Goal: Transaction & Acquisition: Purchase product/service

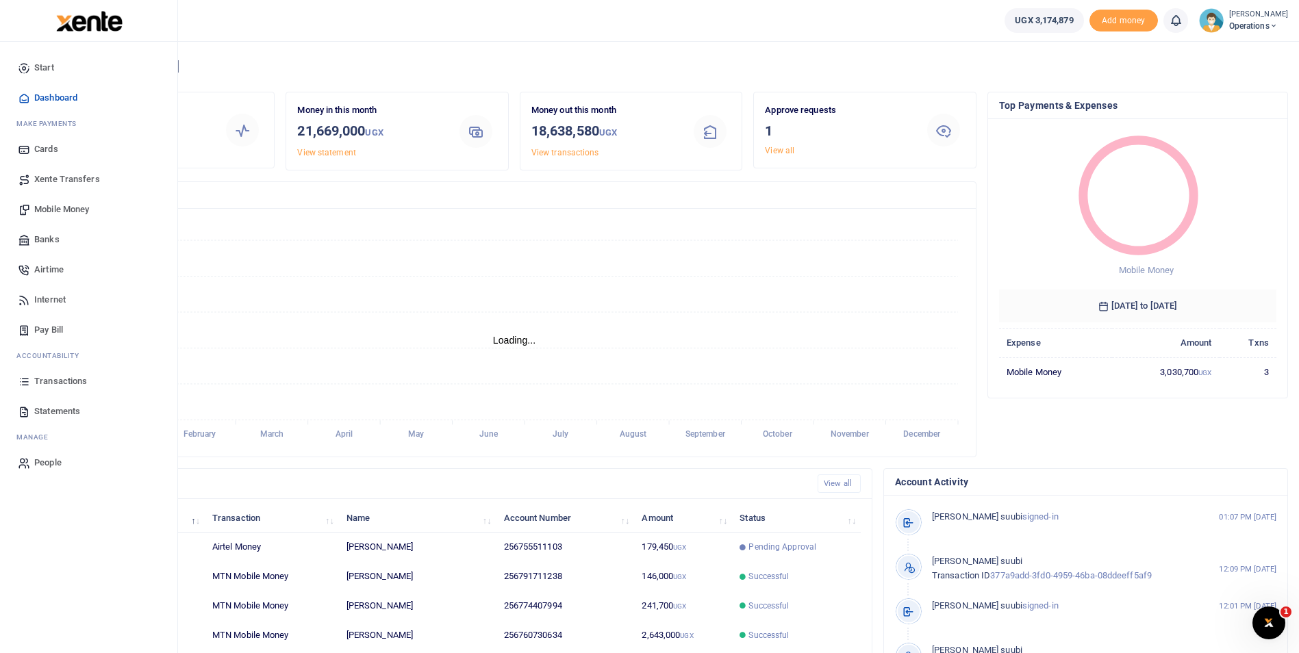
click at [51, 212] on span "Mobile Money" at bounding box center [61, 210] width 55 height 14
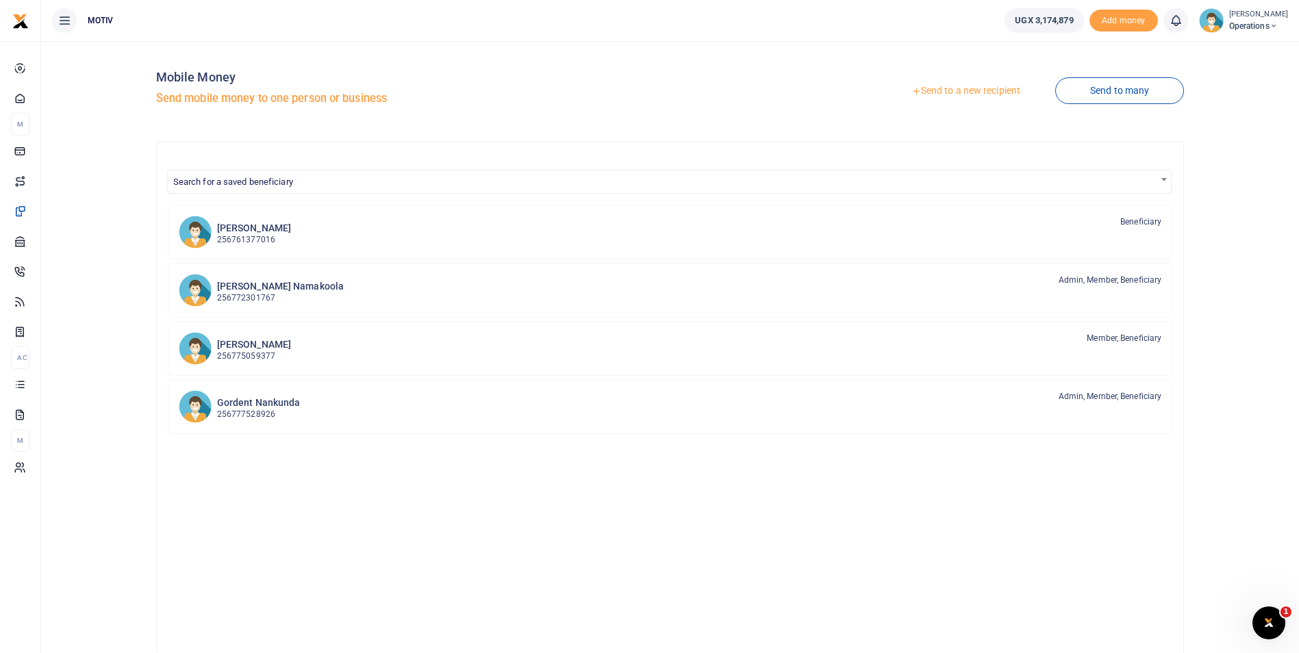
click at [956, 89] on link "Send to a new recipient" at bounding box center [965, 91] width 179 height 25
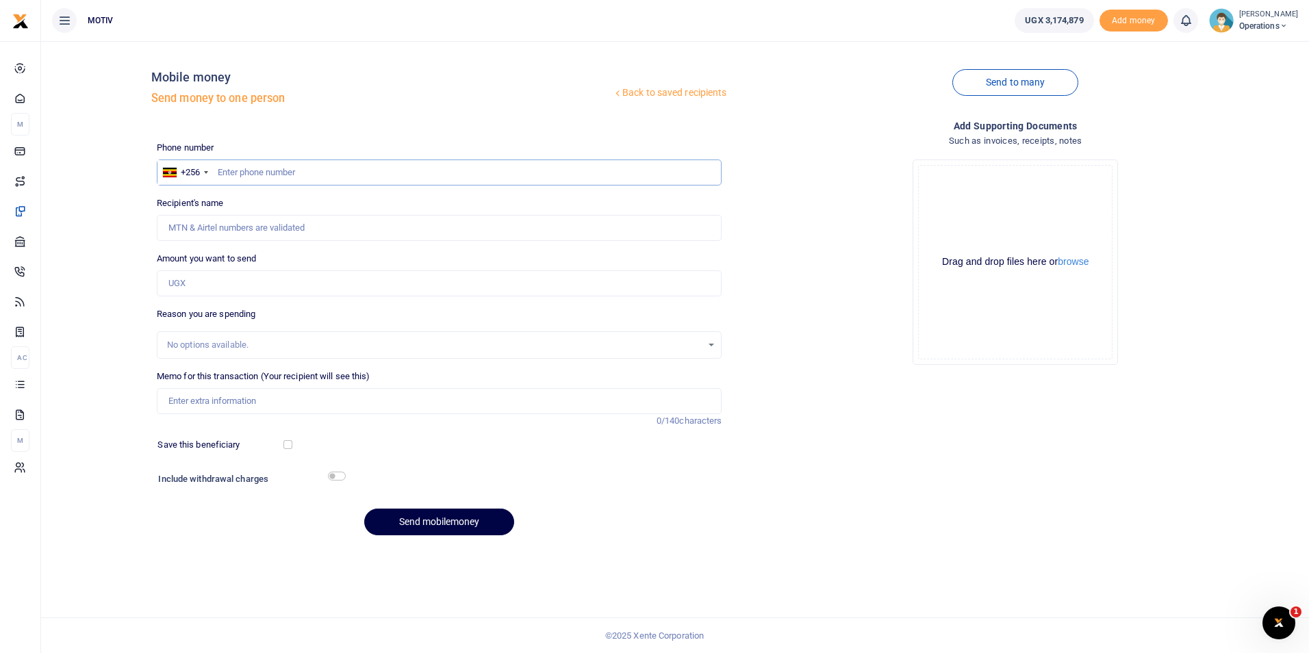
click at [273, 171] on input "text" at bounding box center [439, 172] width 565 height 26
paste input "0763686799"
type input "0763686799"
type input "Eric Tanga"
type input "0763686799"
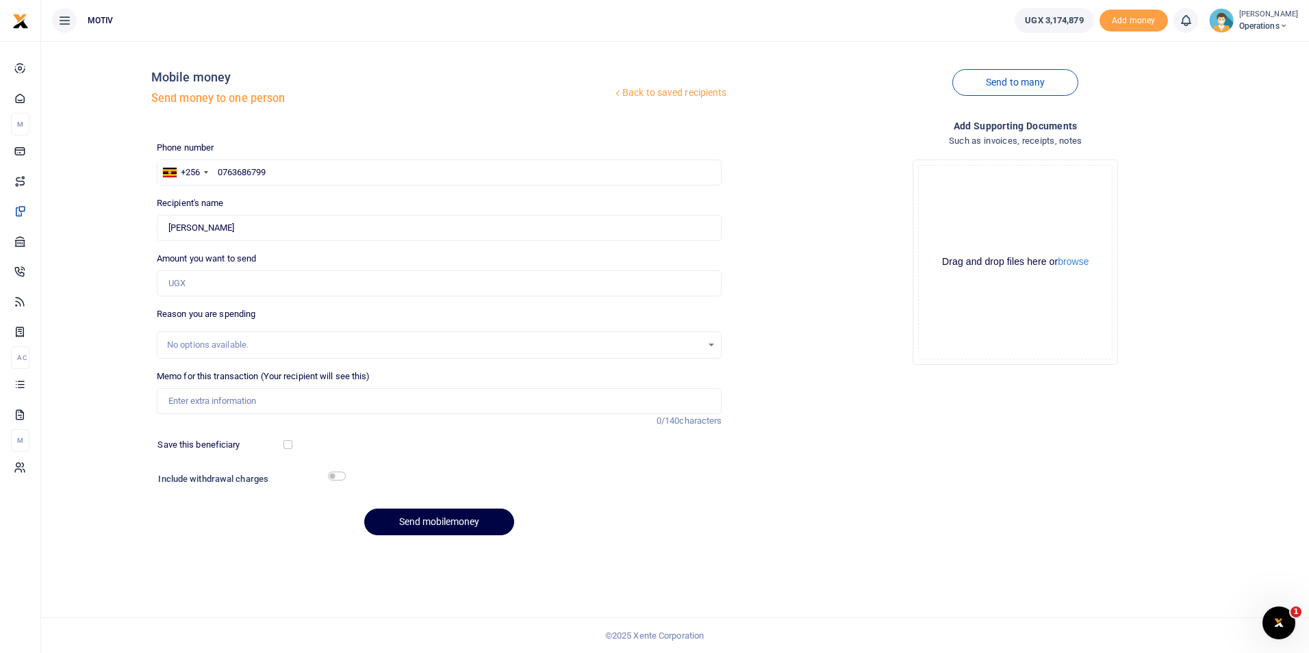
click at [71, 255] on div "Back to saved recipients Mobile money Send money to one person Send to many Pho…" at bounding box center [675, 299] width 1257 height 494
click at [204, 287] on input "Amount you want to send" at bounding box center [439, 283] width 565 height 26
type input "10,000"
click at [200, 400] on input "Memo for this transaction (Your recipient will see this)" at bounding box center [439, 401] width 565 height 26
type input "P"
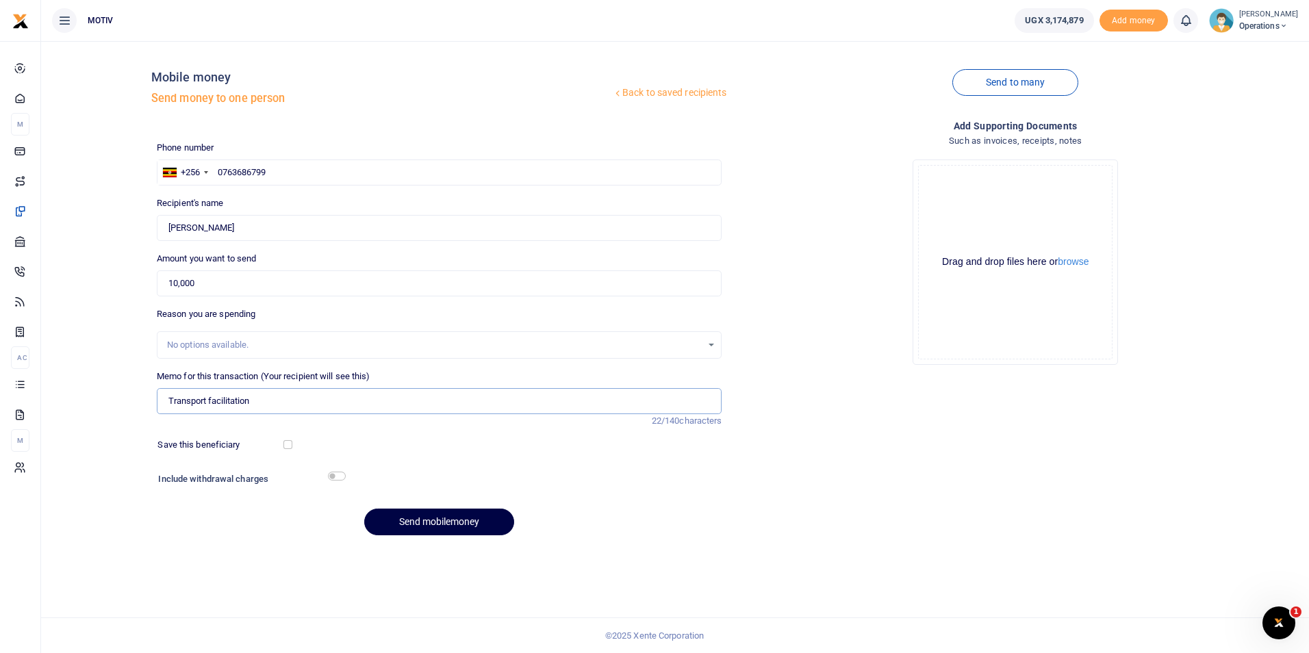
type input "Transport facilitation"
click at [333, 476] on input "checkbox" at bounding box center [337, 476] width 18 height 9
checkbox input "true"
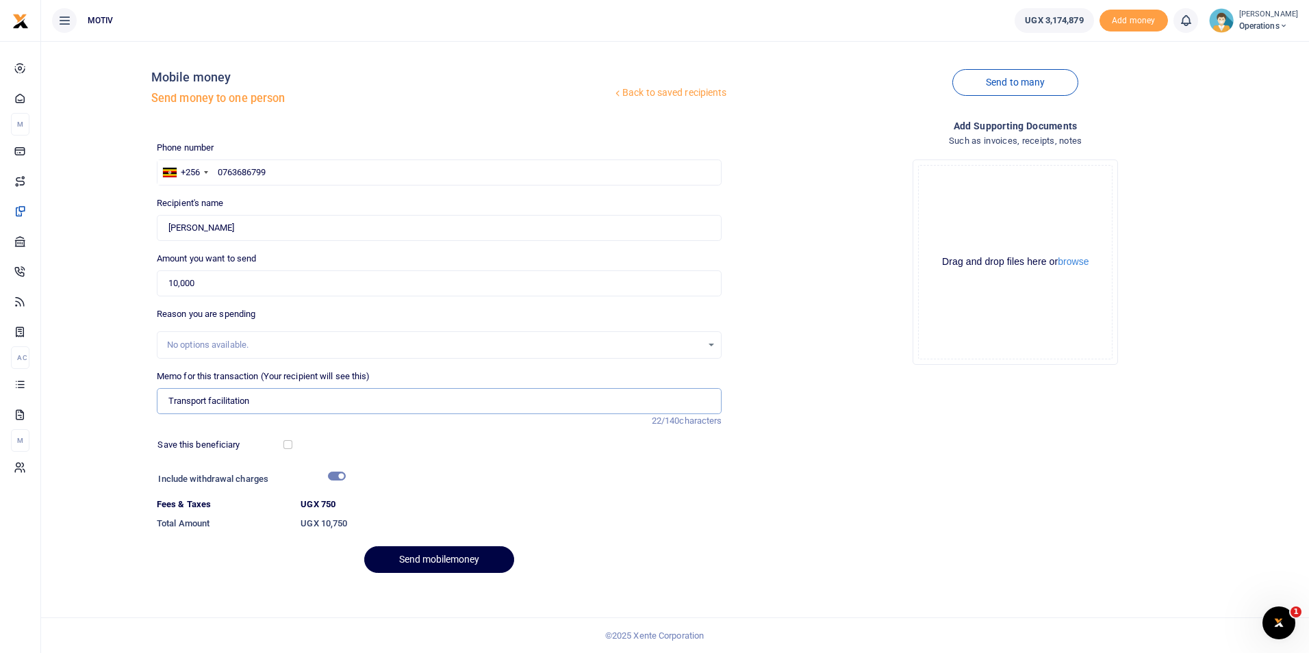
click at [283, 401] on input "Transport facilitation" at bounding box center [439, 401] width 565 height 26
type input "Transport facilitation to pick a cheque"
click at [424, 565] on button "Send mobilemoney" at bounding box center [439, 559] width 150 height 27
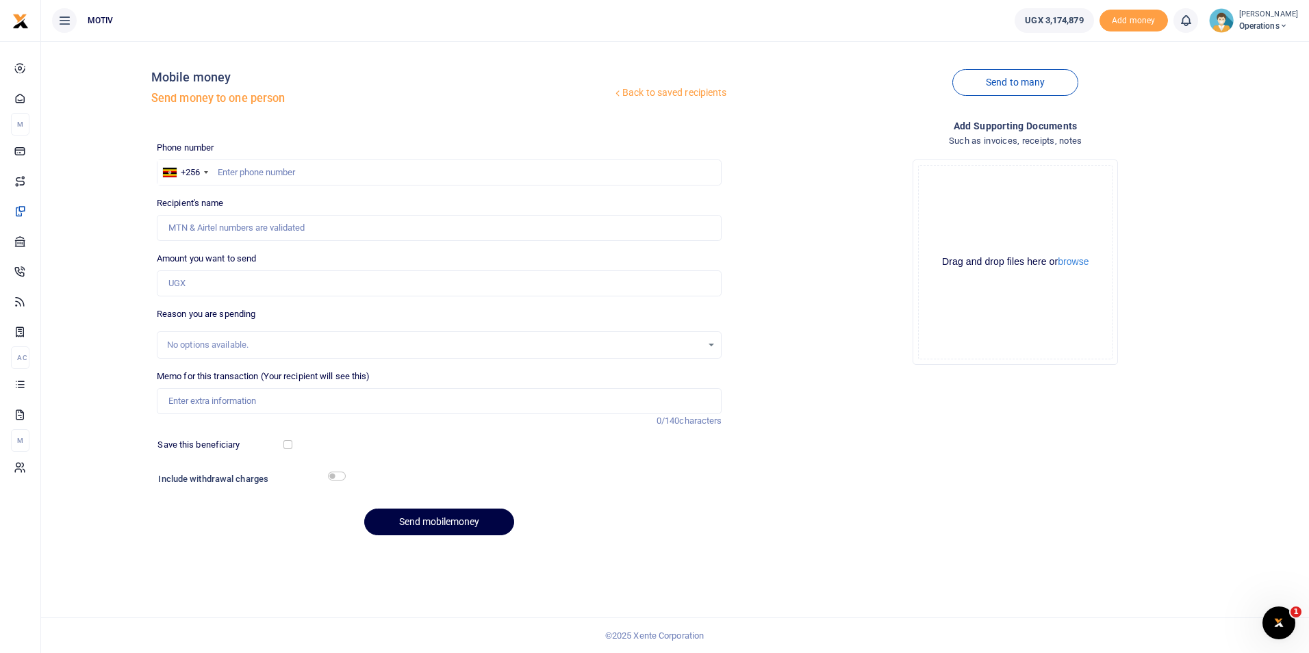
click at [1279, 29] on icon at bounding box center [1283, 26] width 8 height 10
click at [1236, 126] on link "Logout" at bounding box center [1274, 125] width 108 height 19
